Goal: Transaction & Acquisition: Subscribe to service/newsletter

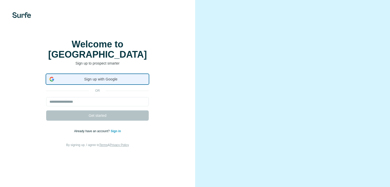
click at [104, 82] on span "Sign up with Google" at bounding box center [100, 79] width 89 height 5
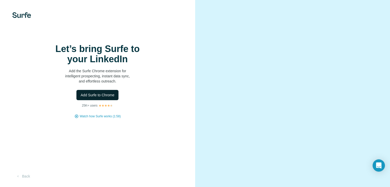
click at [102, 98] on span "Add Surfe to Chrome" at bounding box center [98, 95] width 34 height 5
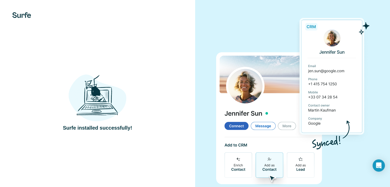
click at [152, 72] on div "Surfe installed successfully!" at bounding box center [97, 100] width 175 height 63
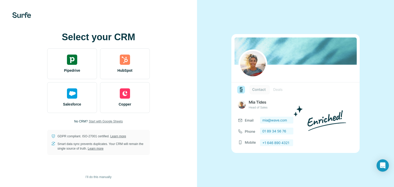
click at [117, 122] on span "Start with Google Sheets" at bounding box center [106, 121] width 34 height 5
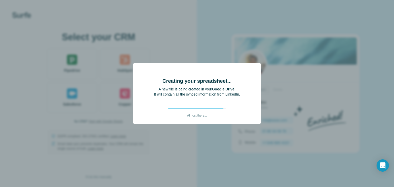
click at [188, 80] on h4 "Creating your spreadsheet..." at bounding box center [196, 80] width 69 height 7
drag, startPoint x: 188, startPoint y: 80, endPoint x: 178, endPoint y: 86, distance: 11.9
click at [178, 86] on div "Creating your spreadsheet... A new file is being created in your Google Drive. …" at bounding box center [197, 95] width 86 height 45
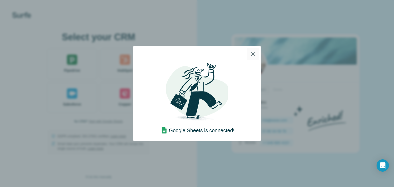
click at [252, 53] on icon "button" at bounding box center [253, 54] width 6 height 6
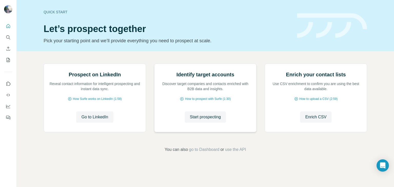
scroll to position [32, 0]
click at [99, 120] on span "Go to LinkedIn" at bounding box center [94, 117] width 27 height 6
